Goal: Information Seeking & Learning: Find specific fact

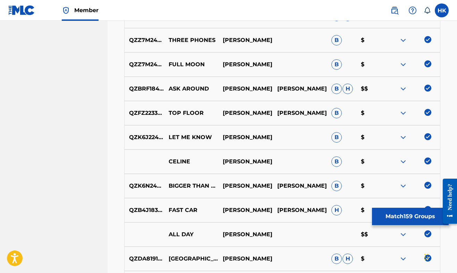
click at [392, 218] on button "Match 159 Groups" at bounding box center [410, 216] width 77 height 17
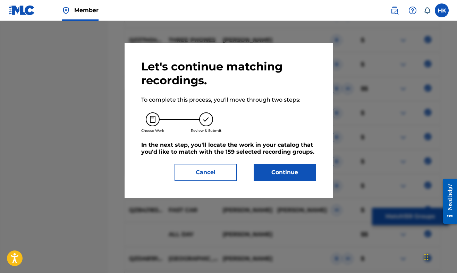
click at [288, 164] on button "Continue" at bounding box center [284, 172] width 62 height 17
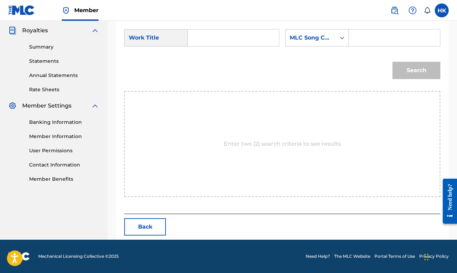
scroll to position [157, 0]
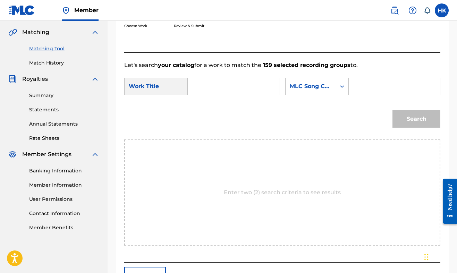
click at [348, 95] on div "Search Form" at bounding box center [394, 86] width 92 height 17
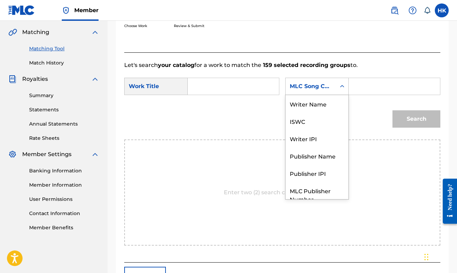
click at [340, 87] on icon "Search Form" at bounding box center [342, 86] width 4 height 2
click at [285, 112] on div "Writer Name" at bounding box center [316, 103] width 63 height 17
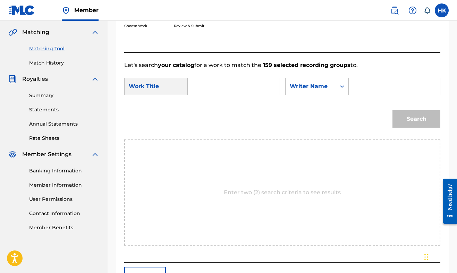
click at [354, 95] on input "Search Form" at bounding box center [393, 86] width 79 height 17
type input "[PERSON_NAME]"
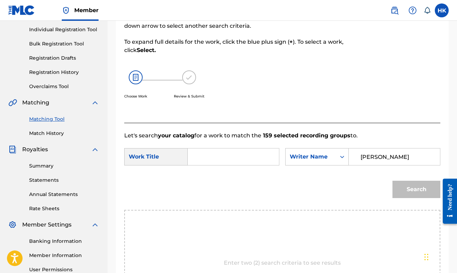
scroll to position [107, 0]
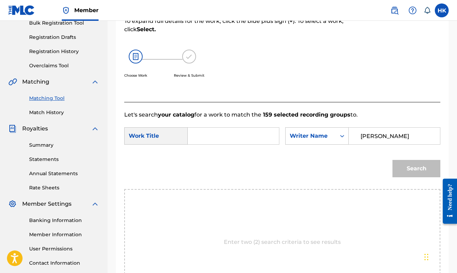
click at [217, 136] on input "Search Form" at bounding box center [232, 136] width 79 height 17
type input "smooth operator"
click at [423, 177] on button "Search" at bounding box center [416, 168] width 48 height 17
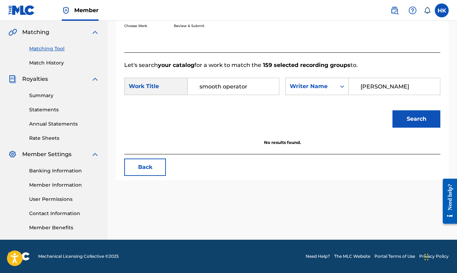
scroll to position [157, 0]
click at [408, 131] on div "Search" at bounding box center [414, 117] width 51 height 28
click at [408, 128] on button "Search" at bounding box center [416, 118] width 48 height 17
click at [354, 95] on input "[PERSON_NAME]" at bounding box center [393, 86] width 79 height 17
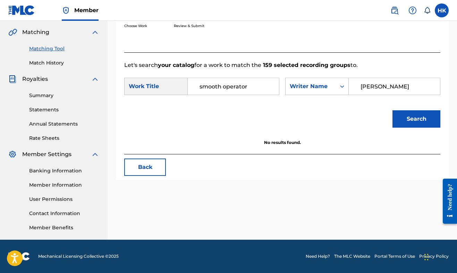
click at [354, 95] on input "[PERSON_NAME]" at bounding box center [393, 86] width 79 height 17
click at [290, 91] on div "Writer Name" at bounding box center [311, 86] width 42 height 8
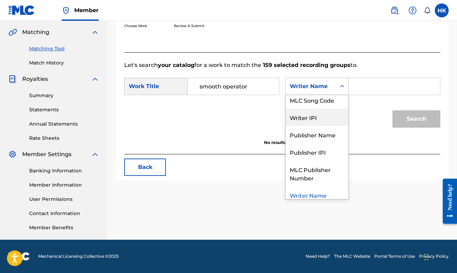
scroll to position [26, 0]
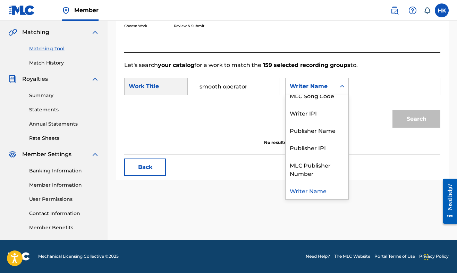
click at [285, 199] on div "Writer Name" at bounding box center [316, 190] width 63 height 17
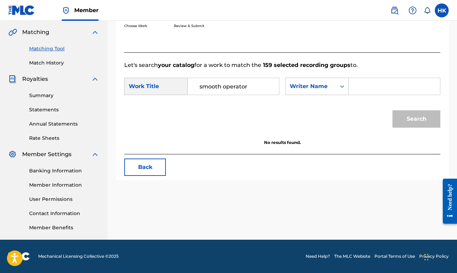
click at [354, 95] on input "Search Form" at bounding box center [393, 86] width 79 height 17
type input "[PERSON_NAME]"
click at [404, 128] on button "Search" at bounding box center [416, 118] width 48 height 17
click at [269, 84] on input "smooth operator" at bounding box center [232, 86] width 79 height 17
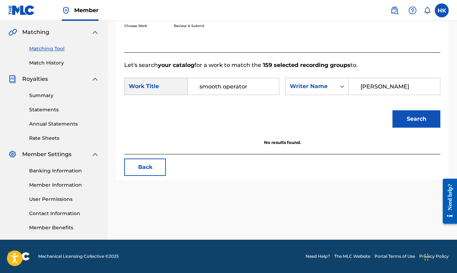
click at [269, 84] on input "smooth operator" at bounding box center [232, 86] width 79 height 17
click at [158, 91] on div "Work Title" at bounding box center [155, 86] width 63 height 17
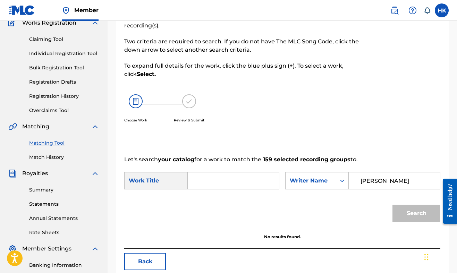
scroll to position [63, 0]
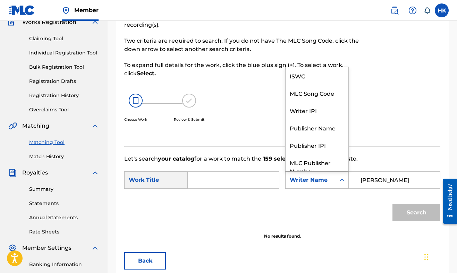
click at [285, 187] on div "Writer Name" at bounding box center [310, 179] width 50 height 13
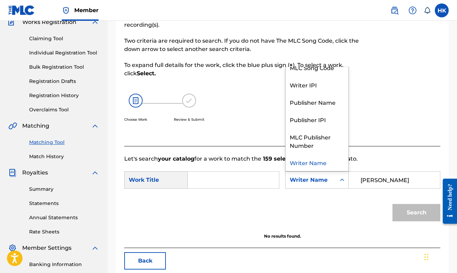
click at [285, 187] on div "Writer Name" at bounding box center [310, 179] width 50 height 13
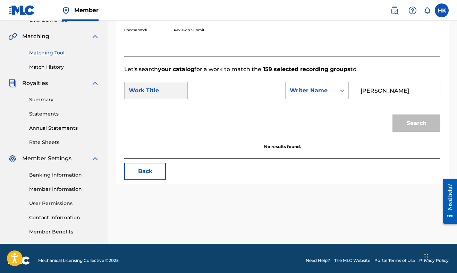
scroll to position [154, 0]
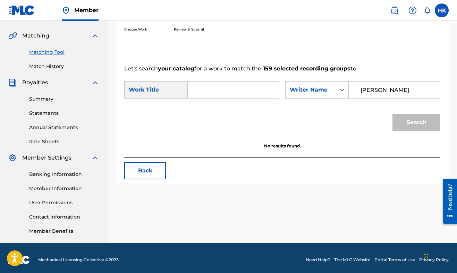
click at [151, 179] on button "Back" at bounding box center [145, 170] width 42 height 17
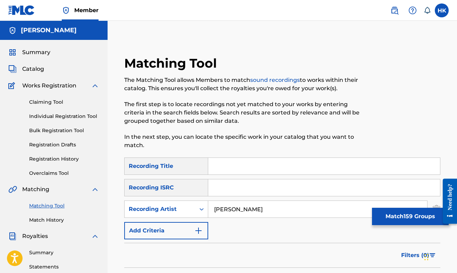
scroll to position [0, 0]
click at [30, 72] on span "Catalog" at bounding box center [33, 69] width 22 height 8
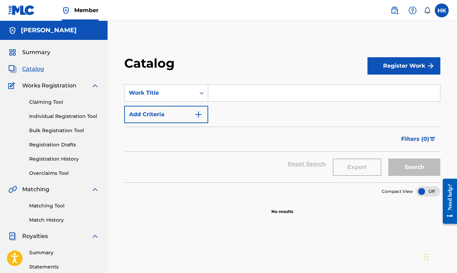
click at [53, 201] on div "Matching Tool Match History" at bounding box center [53, 208] width 91 height 30
click at [50, 205] on link "Matching Tool" at bounding box center [64, 205] width 70 height 7
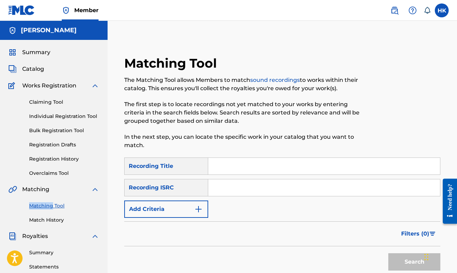
click at [49, 218] on link "Match History" at bounding box center [64, 219] width 70 height 7
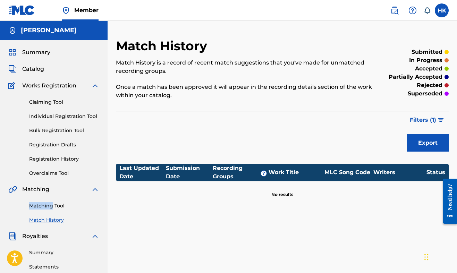
click at [54, 201] on div "Matching Tool Match History" at bounding box center [53, 208] width 91 height 30
click at [52, 202] on div "Matching Tool Match History" at bounding box center [53, 208] width 91 height 30
click at [49, 203] on link "Matching Tool" at bounding box center [64, 205] width 70 height 7
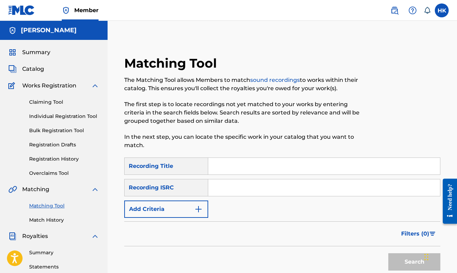
click at [34, 53] on span "Summary" at bounding box center [36, 52] width 28 height 8
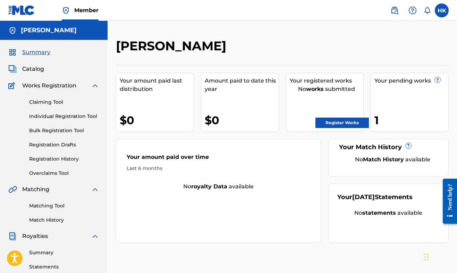
click at [37, 66] on span "Catalog" at bounding box center [33, 69] width 22 height 8
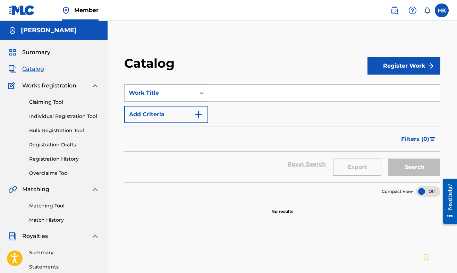
click at [165, 96] on div "Work Title" at bounding box center [160, 93] width 62 height 8
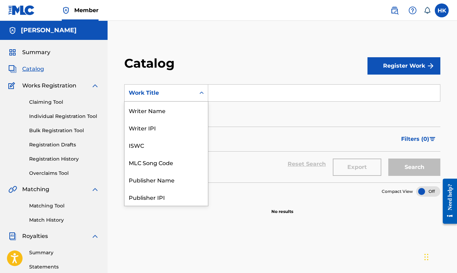
scroll to position [104, 0]
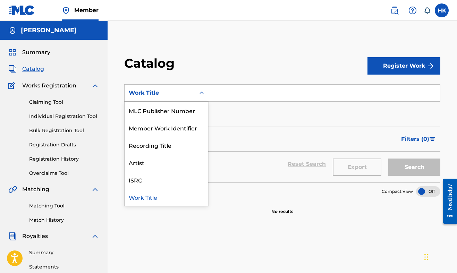
click at [165, 95] on div "Work Title" at bounding box center [160, 93] width 62 height 8
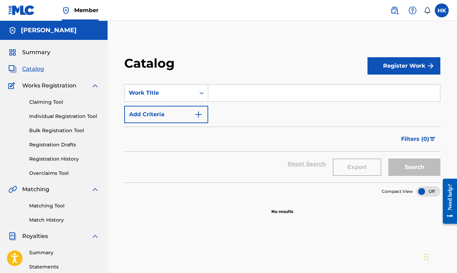
click at [220, 97] on input "Search Form" at bounding box center [324, 93] width 232 height 17
type input "s"
click at [390, 70] on button "Register Work" at bounding box center [403, 65] width 73 height 17
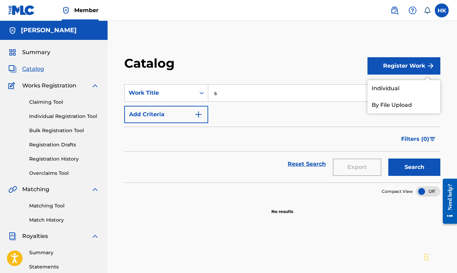
click at [393, 88] on link "Individual" at bounding box center [403, 88] width 73 height 17
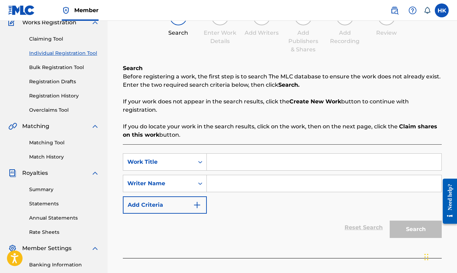
scroll to position [76, 0]
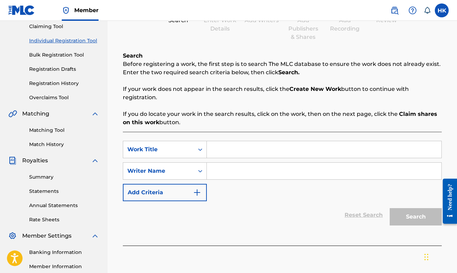
click at [276, 141] on input "Search Form" at bounding box center [324, 149] width 234 height 17
type input "s"
type input "b"
type input "nice day"
click at [230, 174] on input "Search Form" at bounding box center [324, 171] width 234 height 17
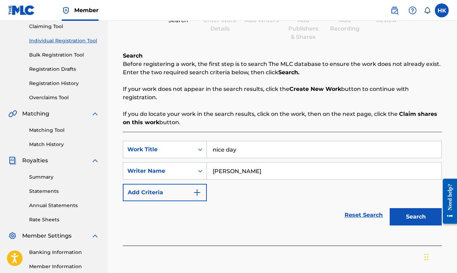
type input "[PERSON_NAME]"
click at [415, 221] on button "Search" at bounding box center [415, 216] width 52 height 17
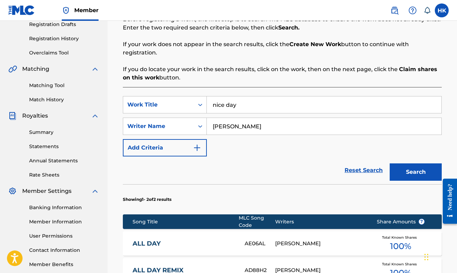
scroll to position [121, 0]
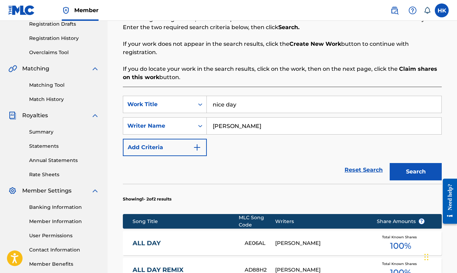
click at [243, 110] on input "nice day" at bounding box center [324, 104] width 234 height 17
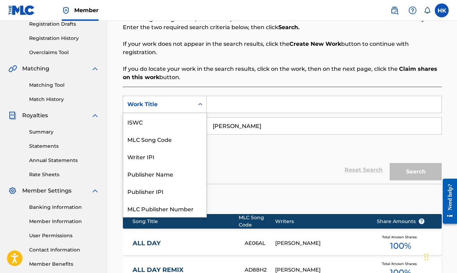
click at [190, 102] on div "Work Title" at bounding box center [158, 104] width 71 height 13
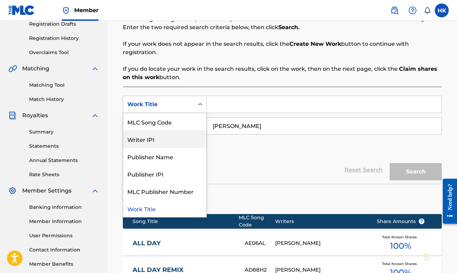
click at [176, 143] on div "Writer IPI" at bounding box center [164, 138] width 83 height 17
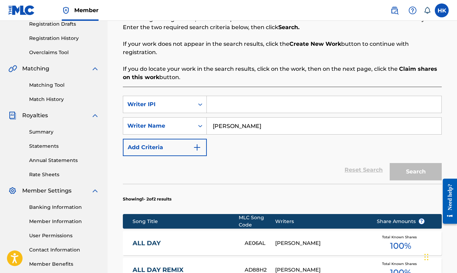
click at [225, 99] on input "Search Form" at bounding box center [324, 104] width 234 height 17
paste input "00396974193"
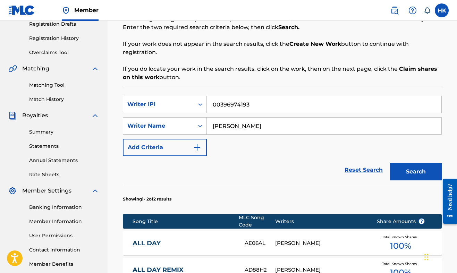
type input "00396974193"
click at [411, 178] on button "Search" at bounding box center [415, 171] width 52 height 17
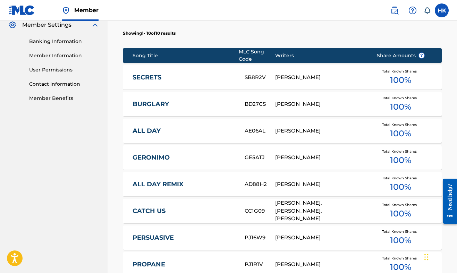
scroll to position [273, 0]
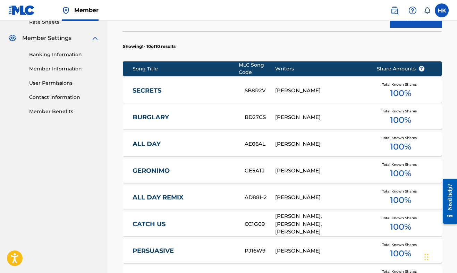
click at [299, 89] on div "[PERSON_NAME]" at bounding box center [320, 91] width 91 height 8
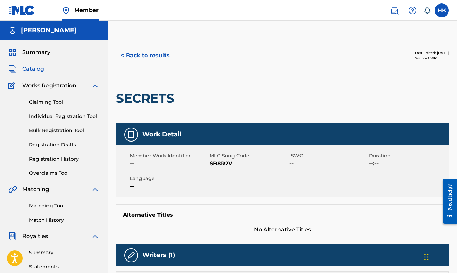
click at [144, 49] on button "< Back to results" at bounding box center [145, 55] width 59 height 17
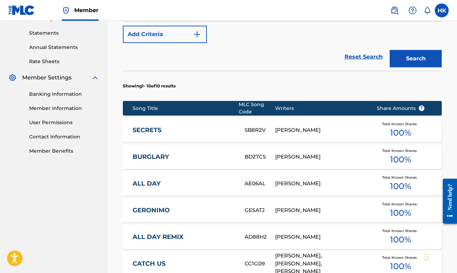
scroll to position [234, 0]
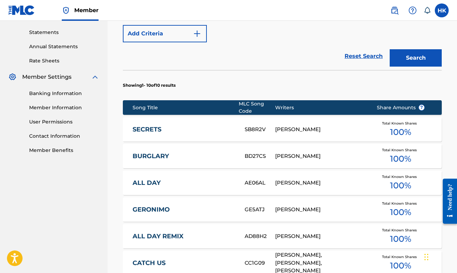
click at [147, 131] on link "SECRETS" at bounding box center [183, 130] width 103 height 8
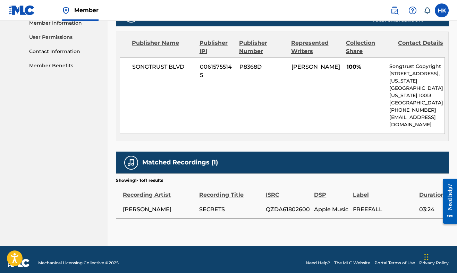
scroll to position [318, 0]
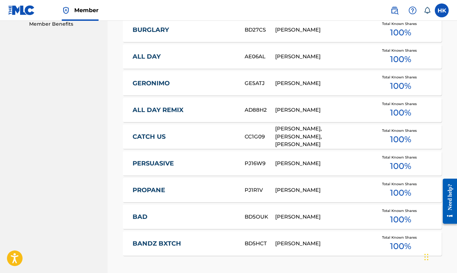
scroll to position [363, 0]
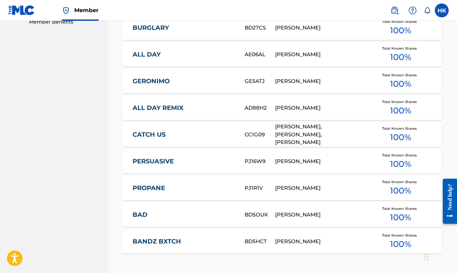
click at [163, 157] on div "PERSUASIVE PJ16W9 [PERSON_NAME] Total Known Shares 100 %" at bounding box center [282, 161] width 319 height 24
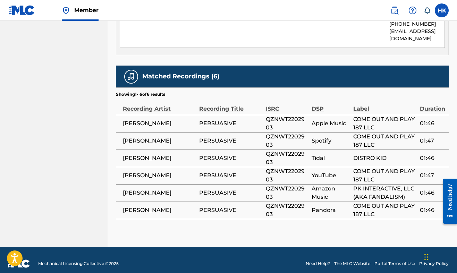
scroll to position [405, 0]
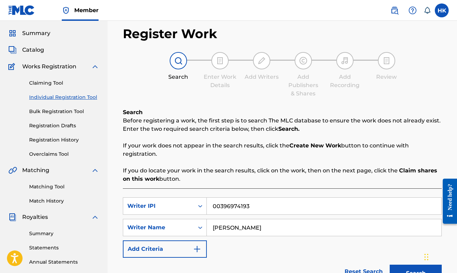
scroll to position [23, 0]
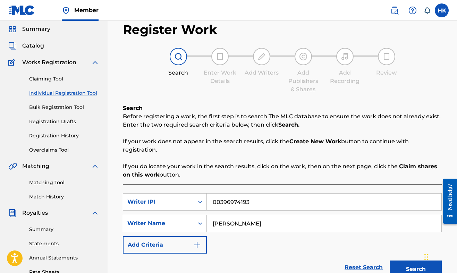
click at [37, 48] on span "Catalog" at bounding box center [33, 46] width 22 height 8
